Goal: Check status: Check status

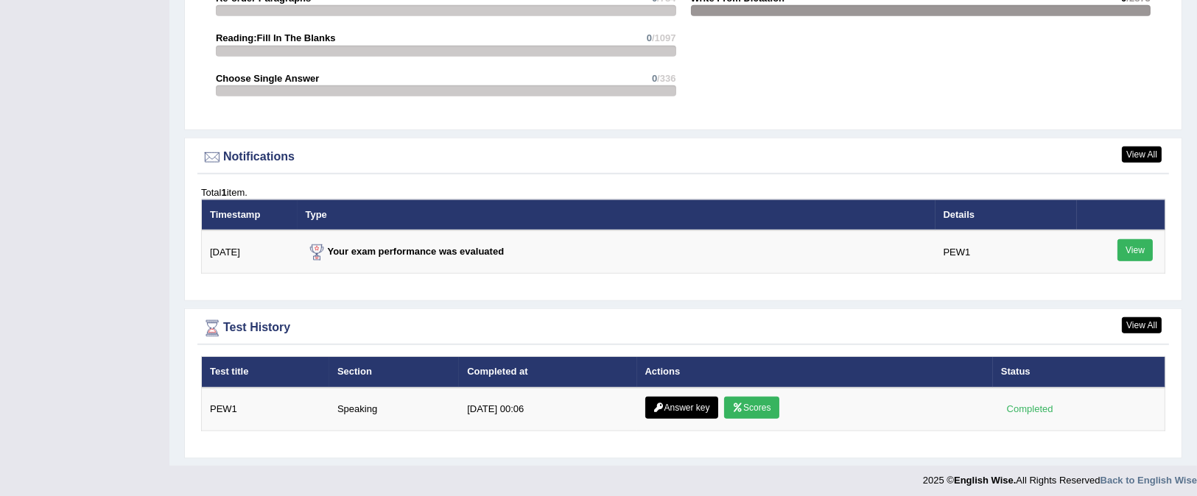
scroll to position [1667, 0]
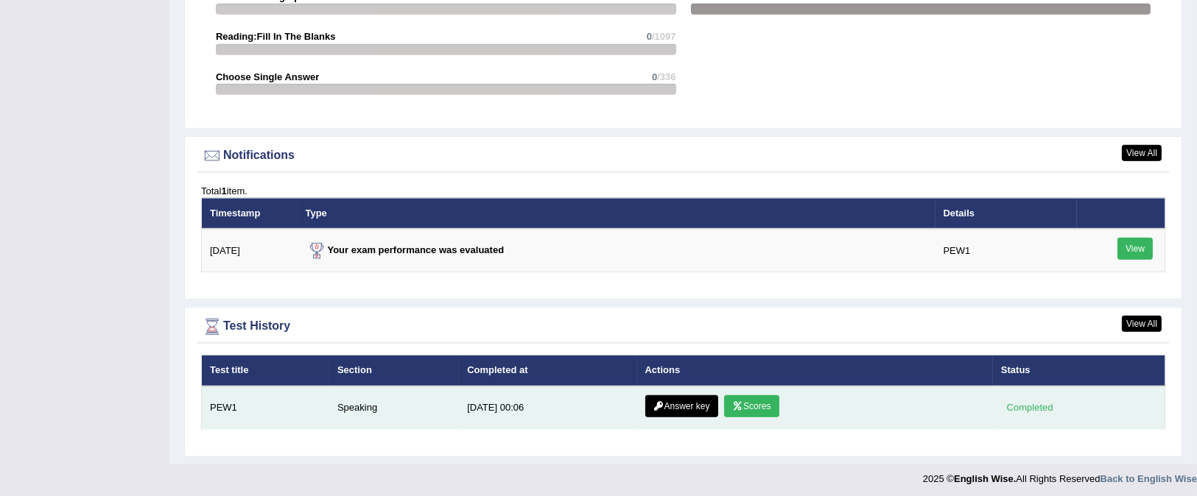
click at [766, 398] on link "Scores" at bounding box center [751, 406] width 54 height 22
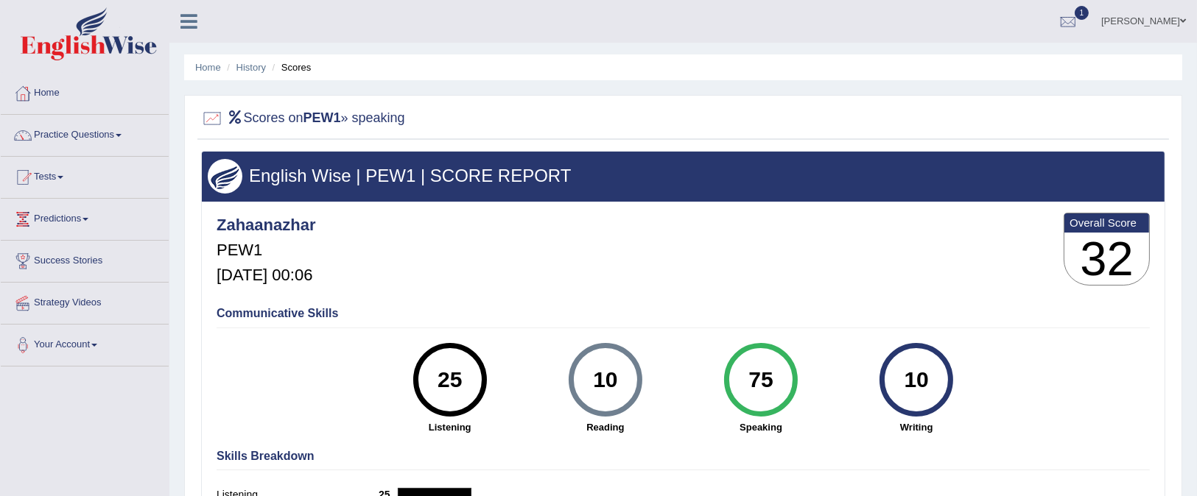
drag, startPoint x: 372, startPoint y: 117, endPoint x: 314, endPoint y: 105, distance: 59.4
click at [363, 117] on h2 "Scores on PEW1 » speaking" at bounding box center [303, 119] width 204 height 22
click at [290, 116] on h2 "Scores on PEW1 » speaking" at bounding box center [303, 119] width 204 height 22
click at [256, 70] on link "History" at bounding box center [250, 67] width 29 height 11
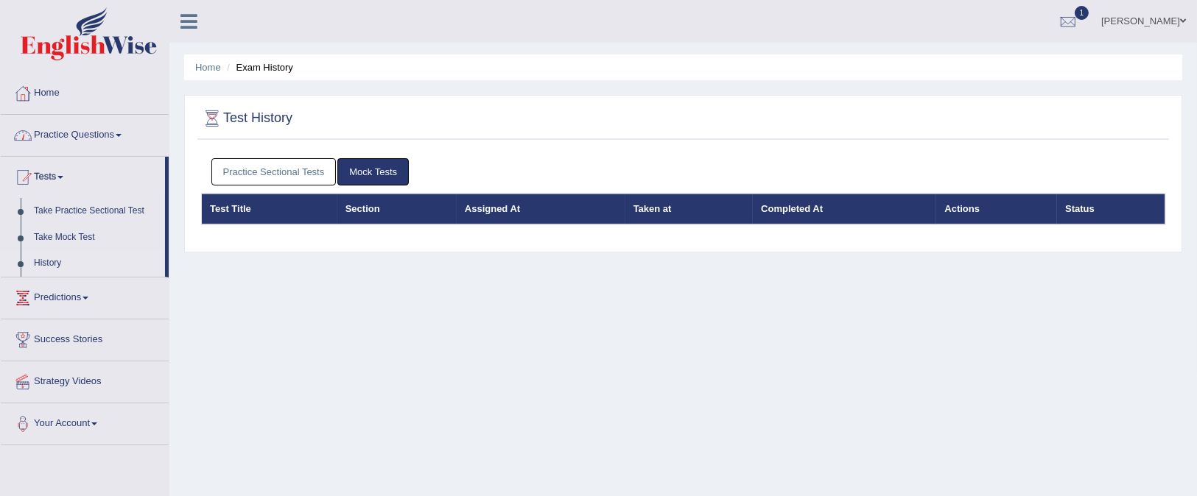
click at [69, 91] on link "Home" at bounding box center [85, 91] width 168 height 37
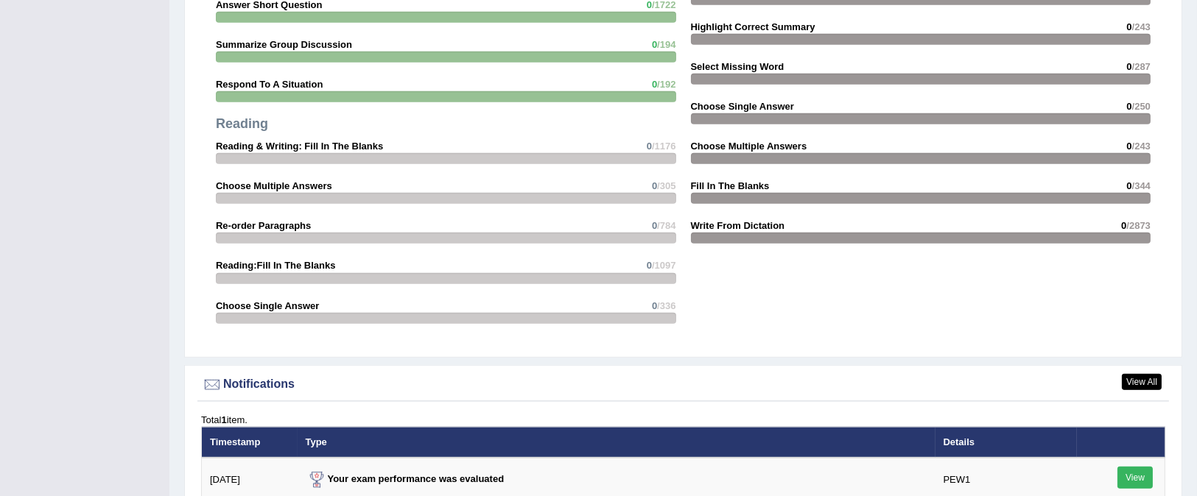
scroll to position [1656, 0]
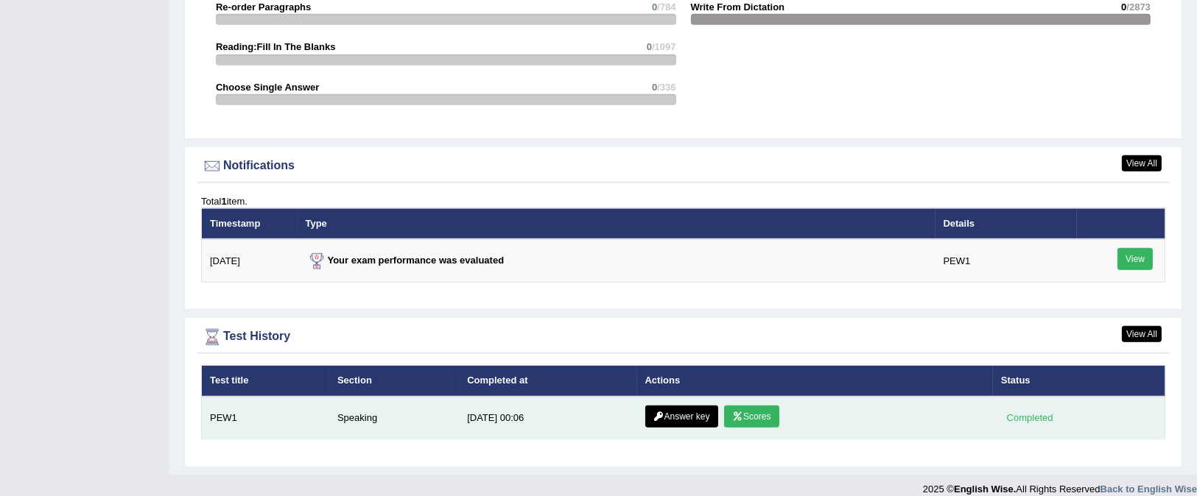
click at [699, 418] on link "Answer key" at bounding box center [681, 417] width 73 height 22
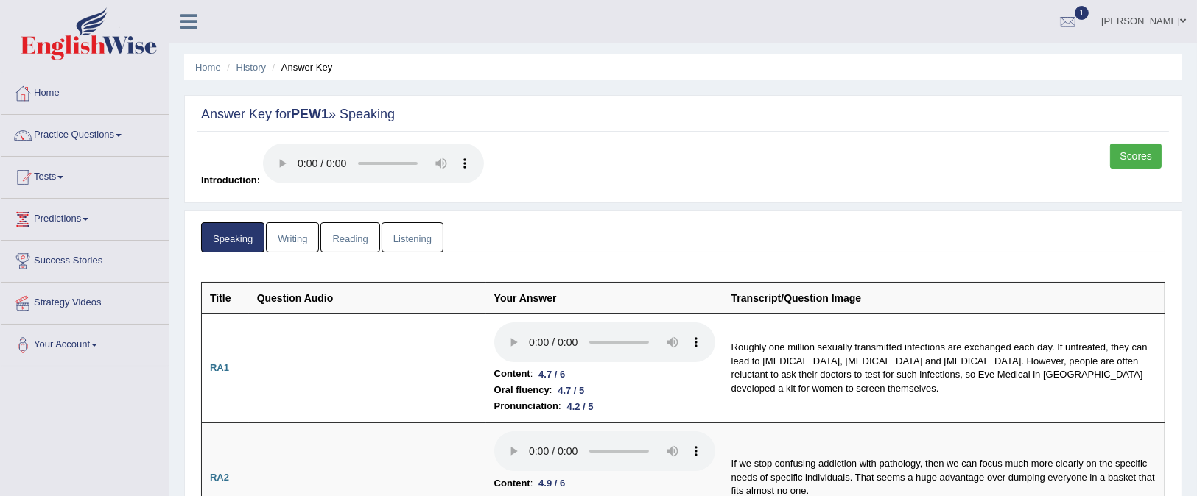
click at [1119, 157] on link "Scores" at bounding box center [1136, 156] width 52 height 25
